Goal: Register for event/course

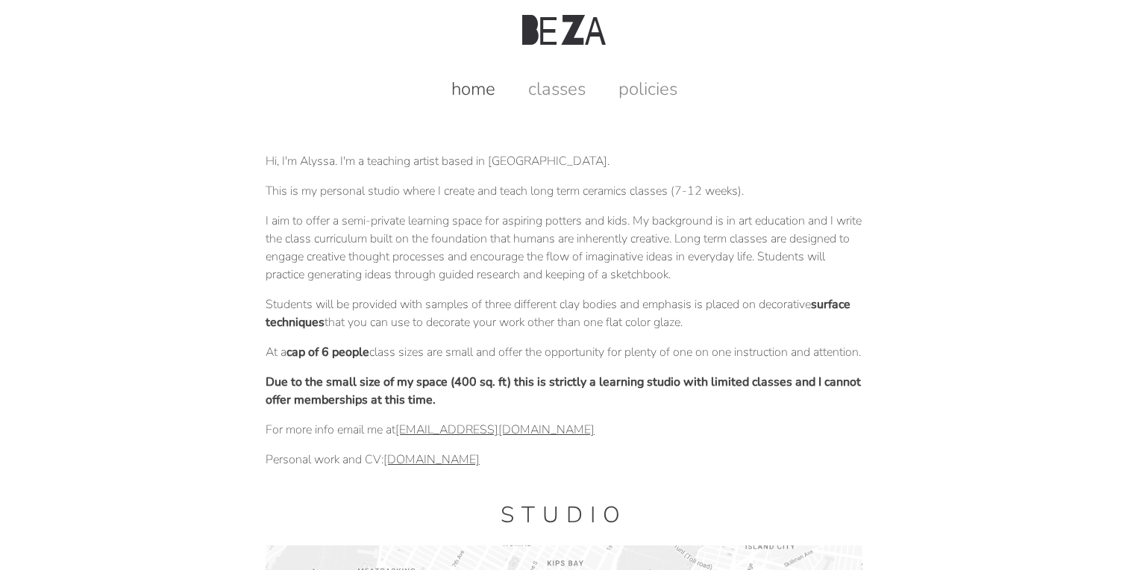
scroll to position [4, 0]
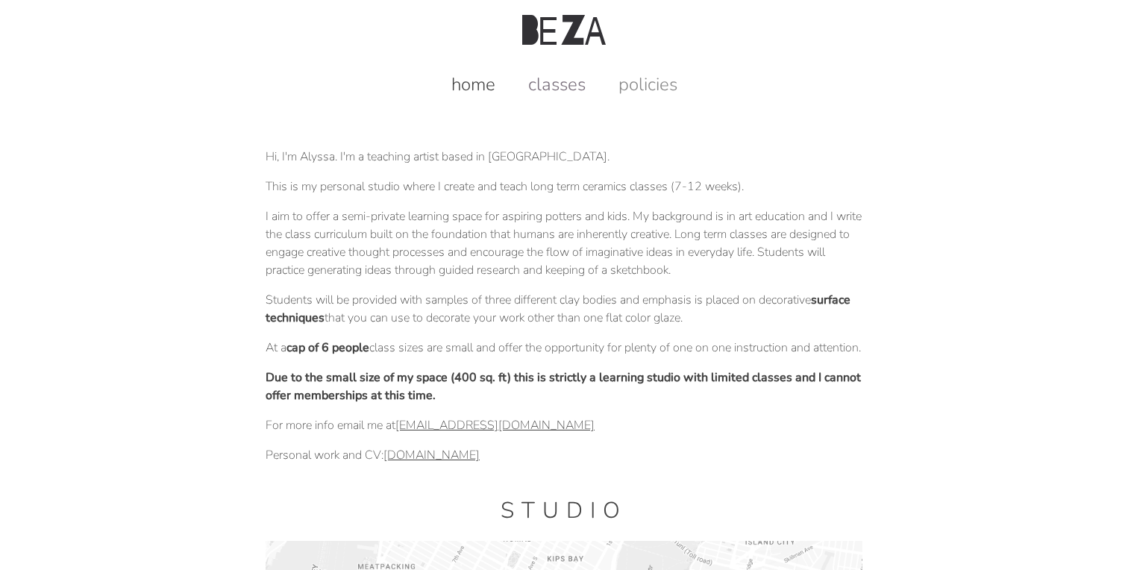
click at [568, 74] on link "classes" at bounding box center [556, 84] width 87 height 24
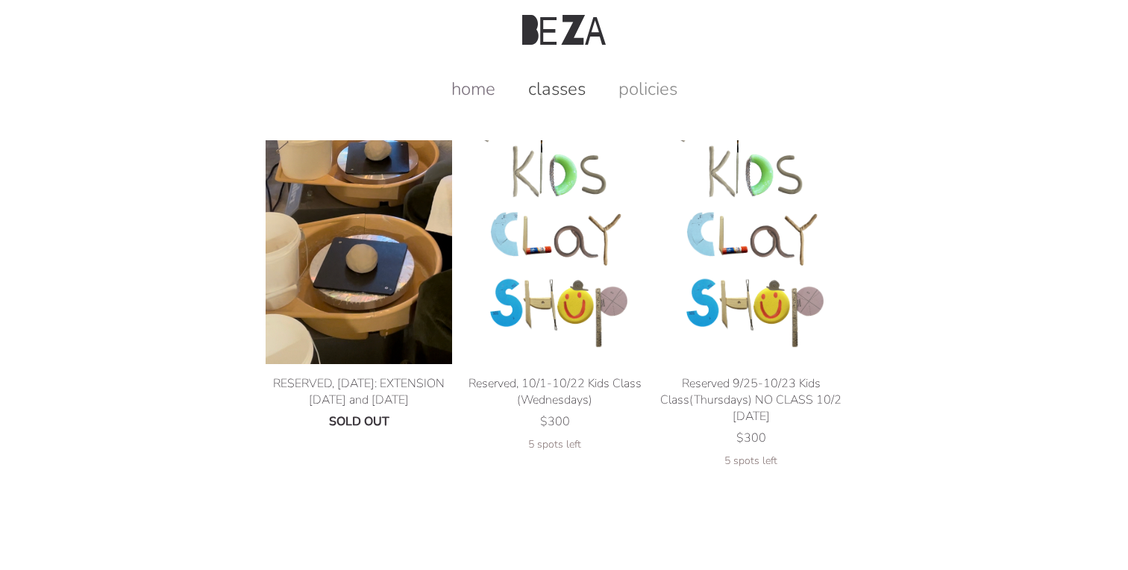
click at [478, 99] on link "home" at bounding box center [473, 89] width 74 height 24
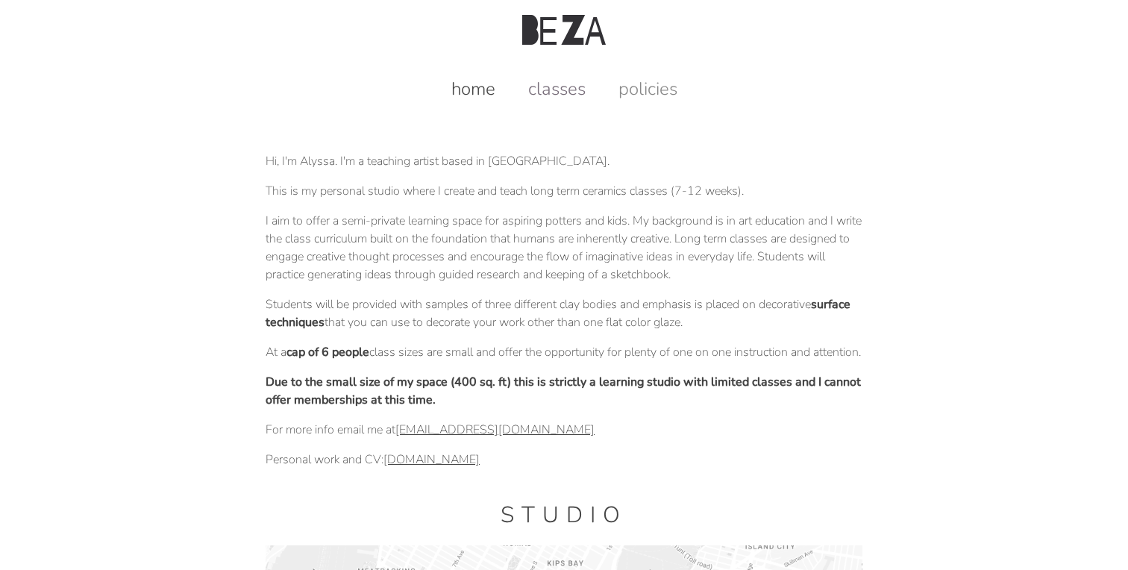
click at [561, 94] on link "classes" at bounding box center [556, 89] width 87 height 24
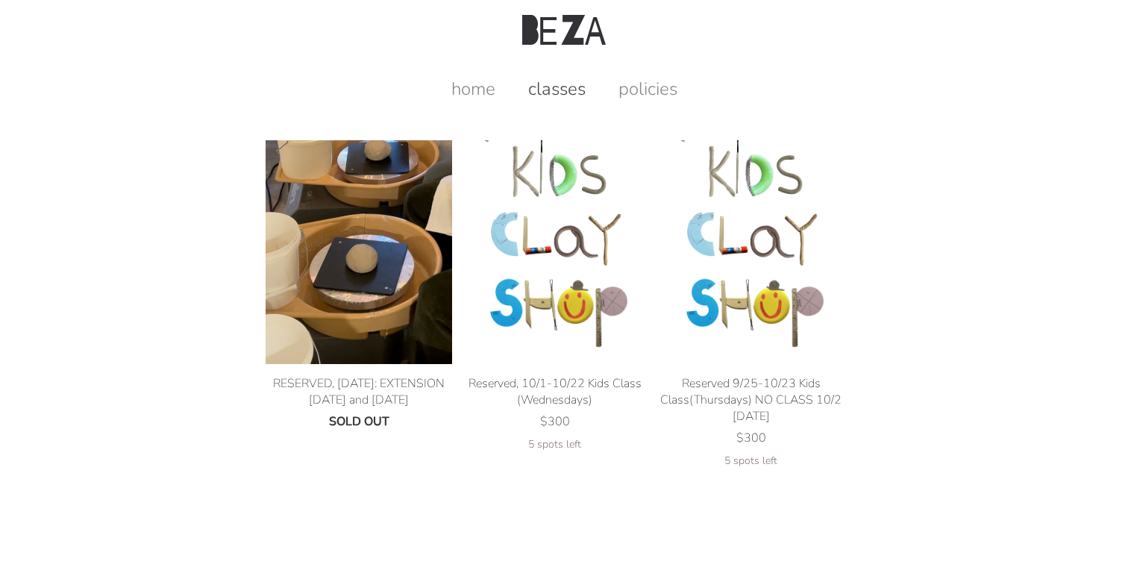
click at [371, 286] on img at bounding box center [359, 252] width 186 height 224
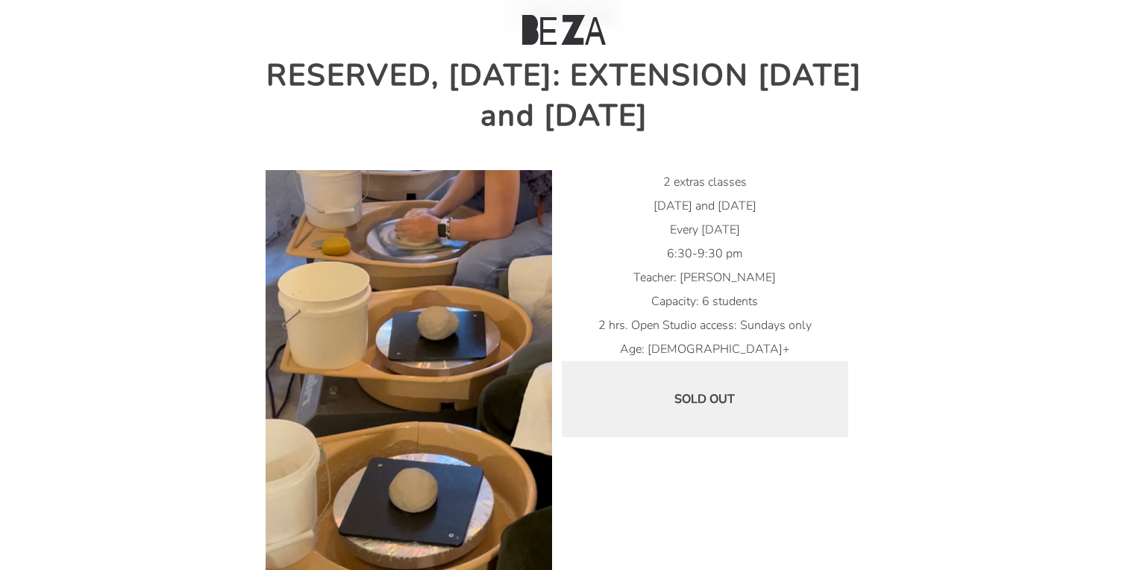
scroll to position [125, 0]
